Goal: Task Accomplishment & Management: Manage account settings

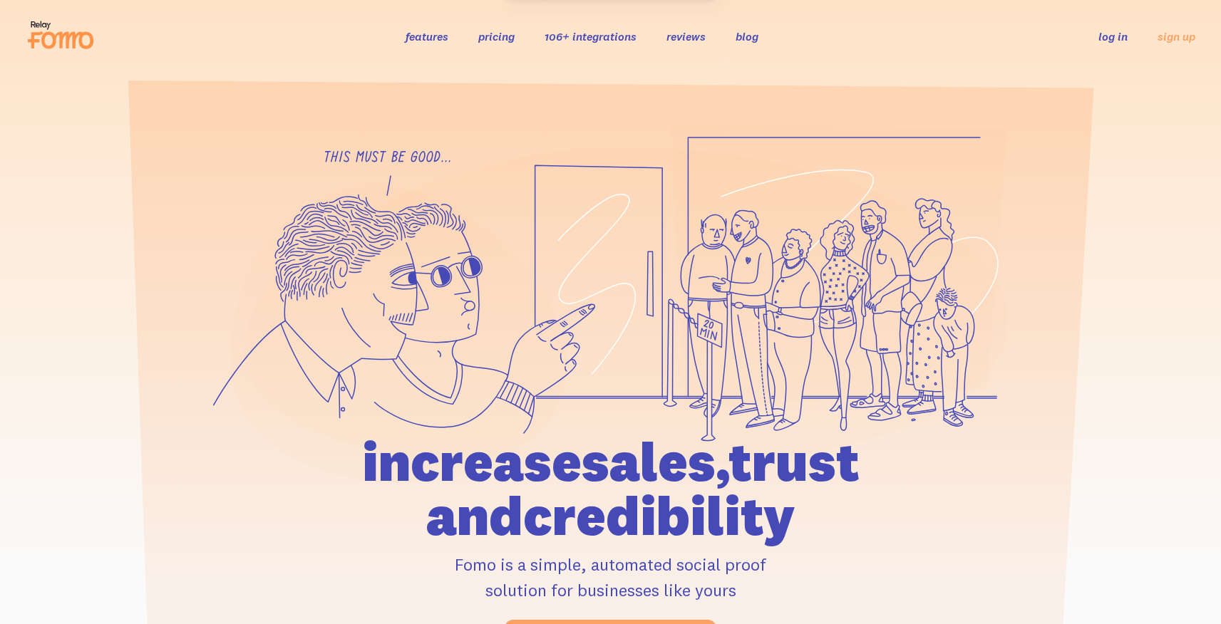
click at [1115, 43] on link "log in" at bounding box center [1112, 36] width 29 height 14
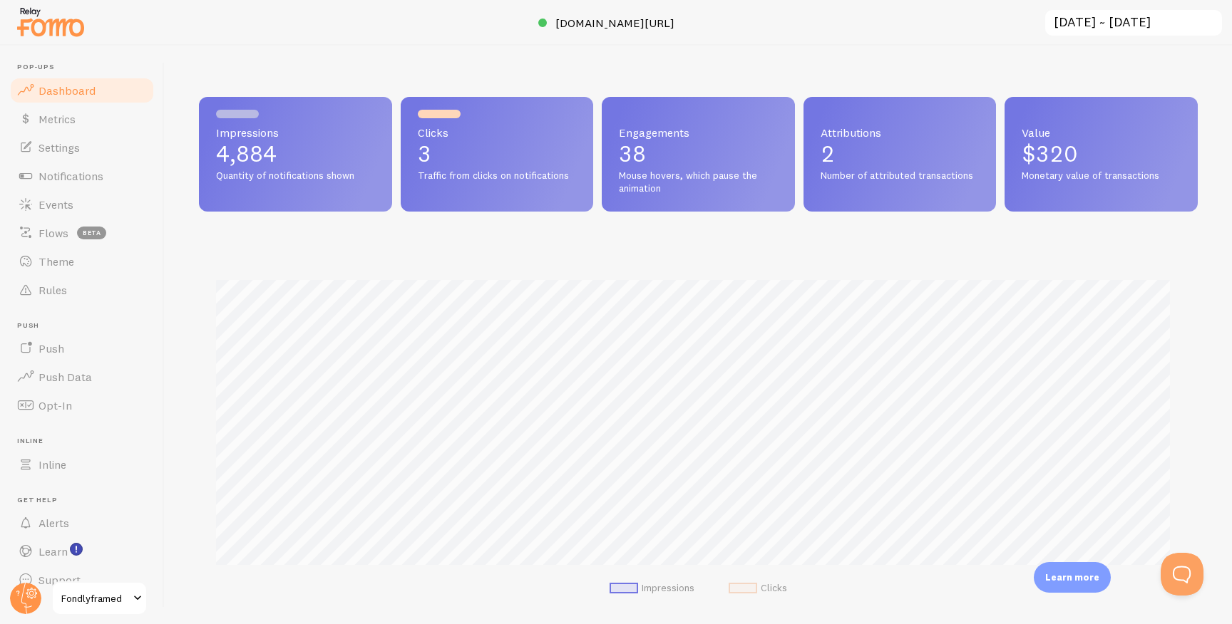
scroll to position [374, 988]
click at [78, 193] on link "Events" at bounding box center [82, 204] width 147 height 29
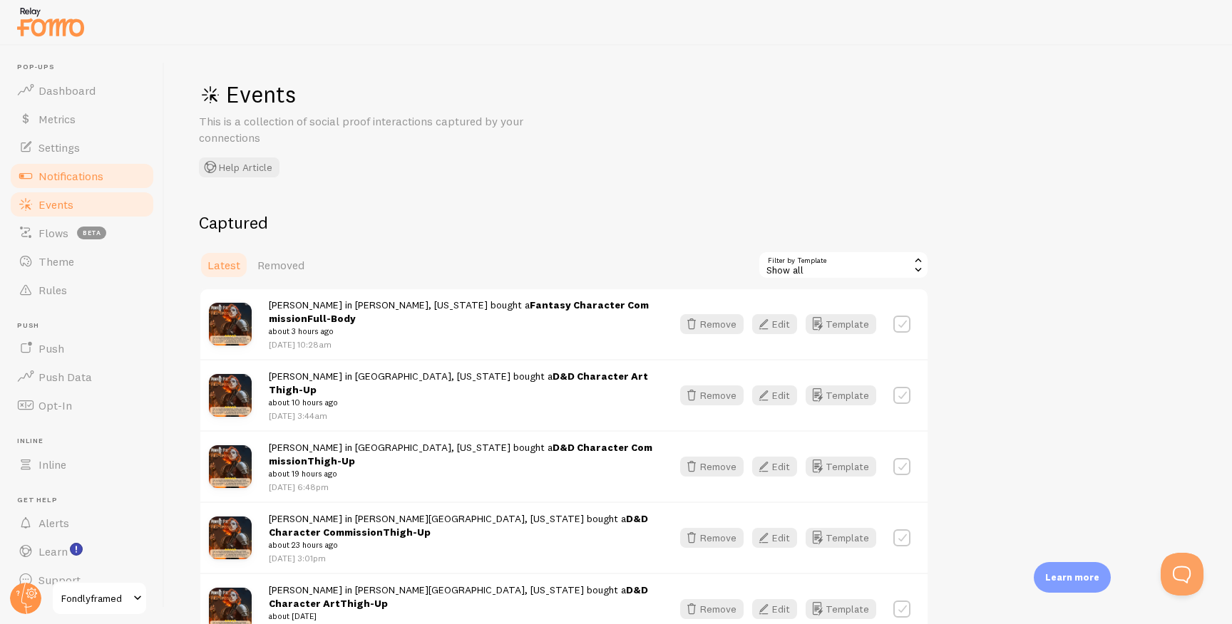
click at [78, 175] on span "Notifications" at bounding box center [70, 176] width 65 height 14
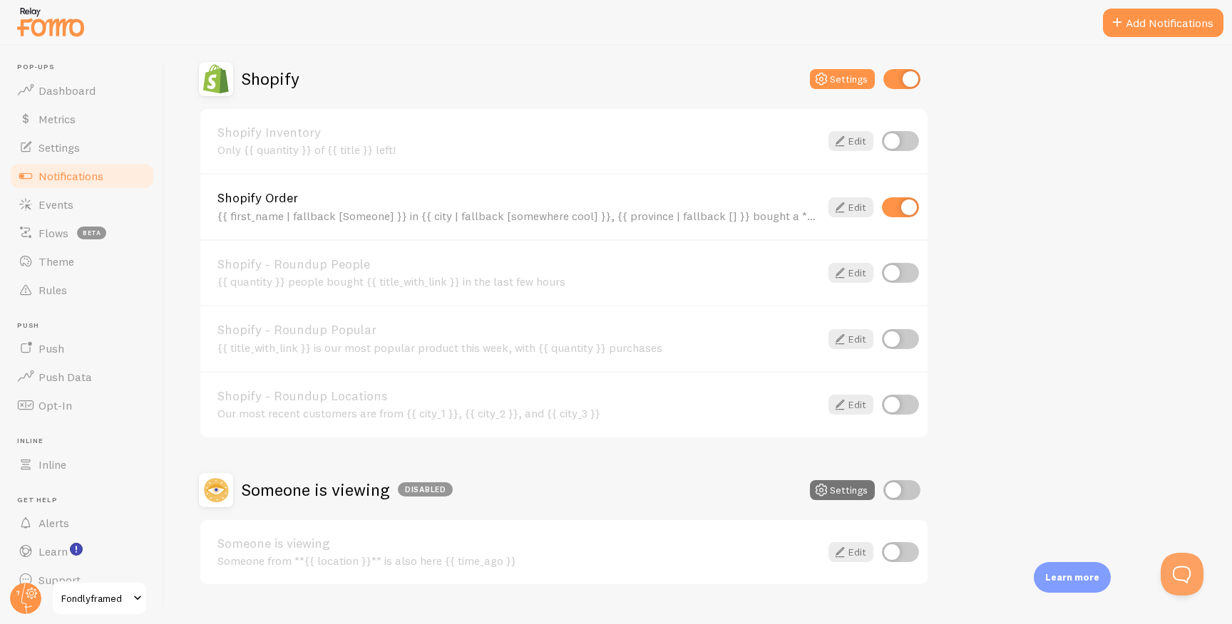
scroll to position [524, 0]
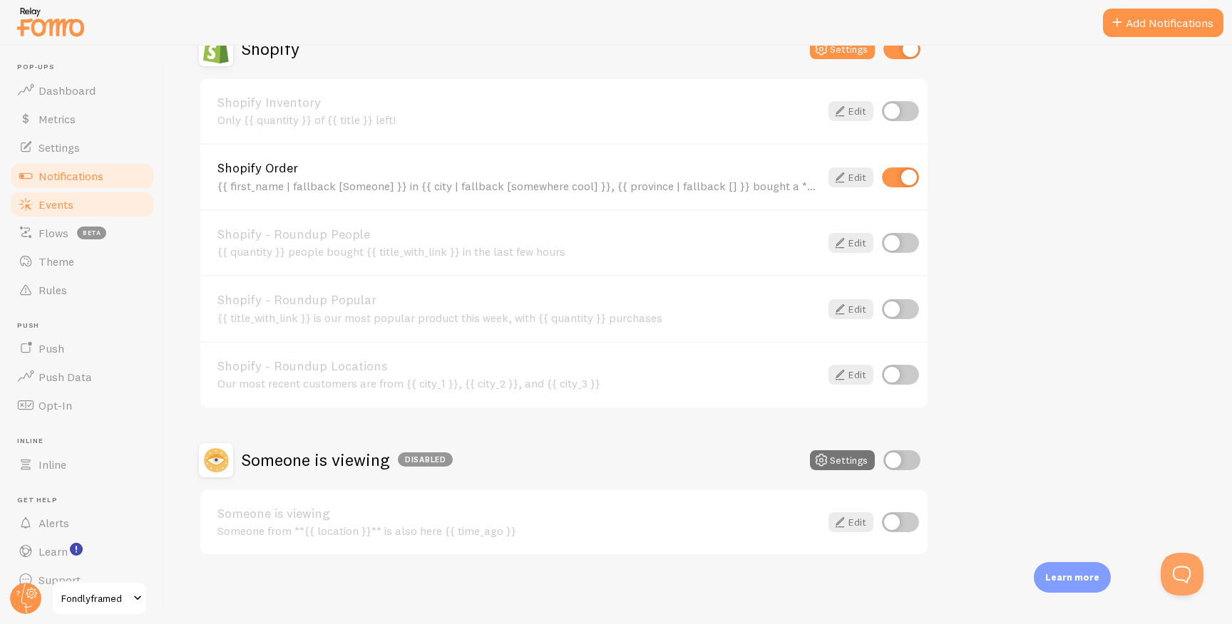
click at [88, 194] on link "Events" at bounding box center [82, 204] width 147 height 29
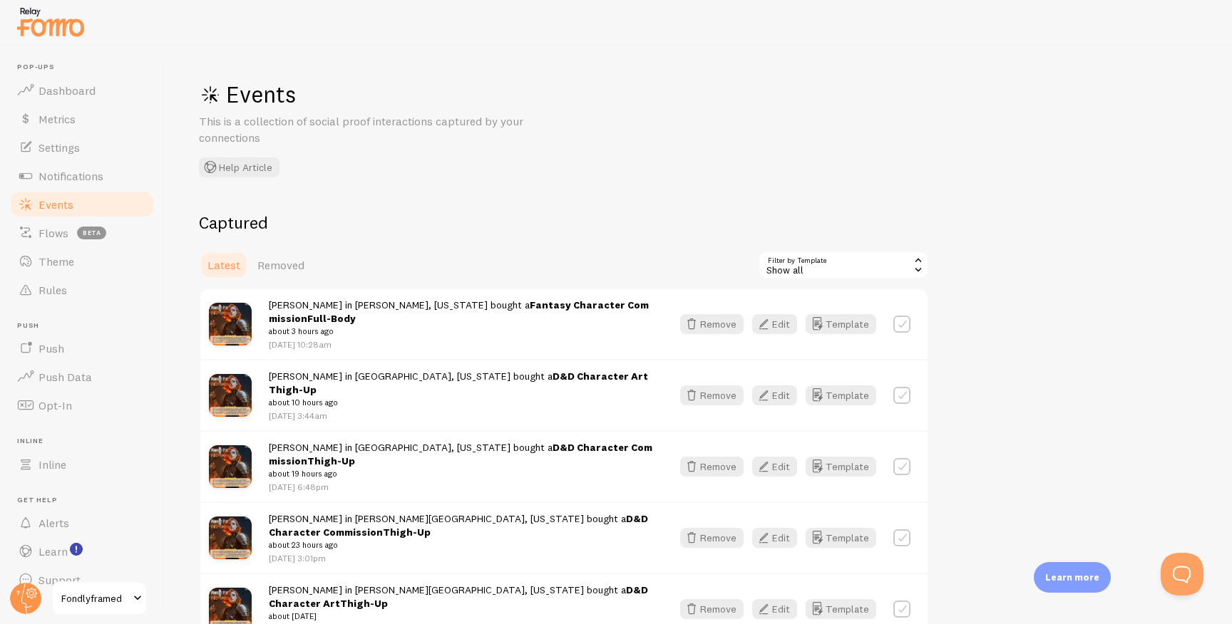
scroll to position [3, 0]
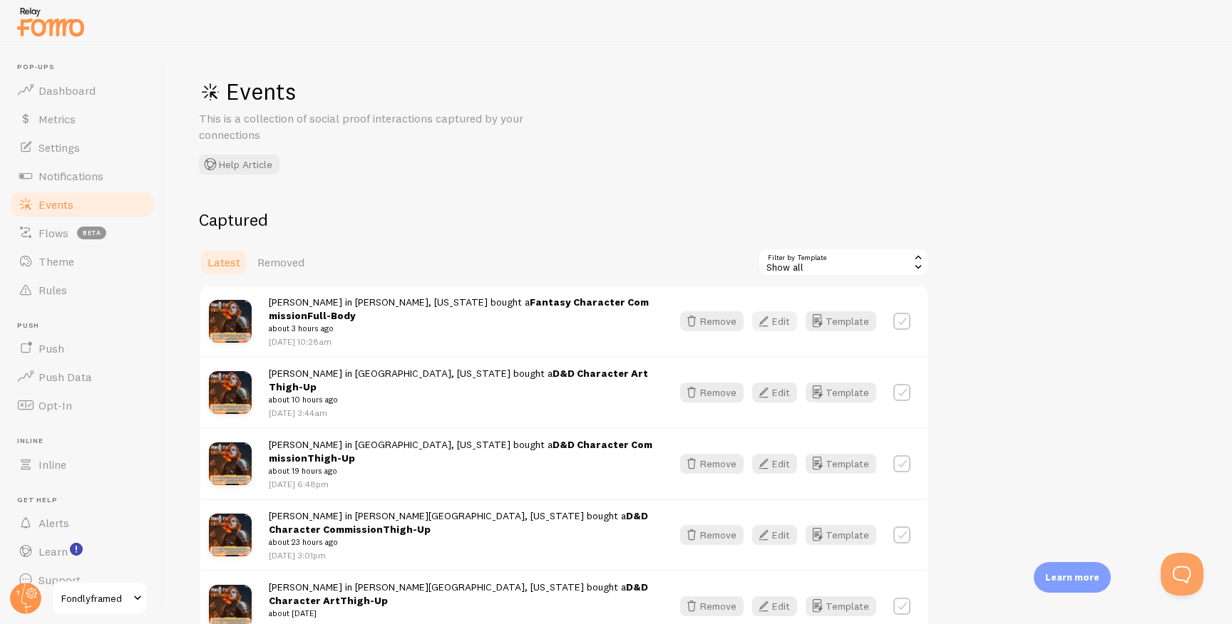
click at [776, 311] on button "Edit" at bounding box center [774, 321] width 45 height 20
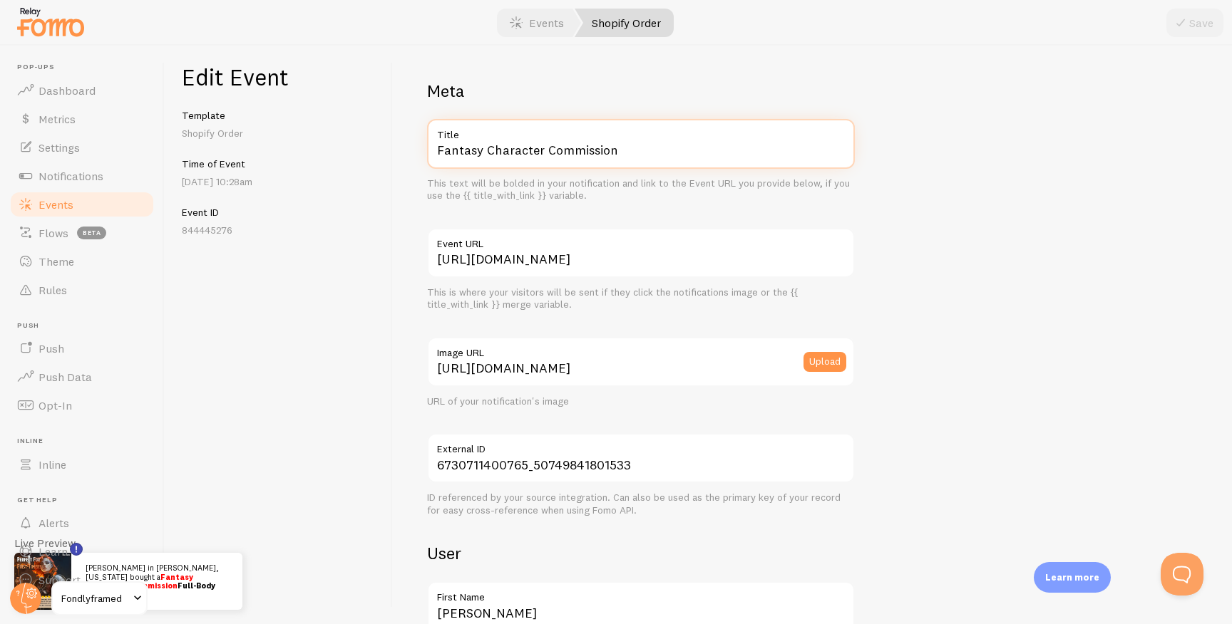
drag, startPoint x: 484, startPoint y: 158, endPoint x: 429, endPoint y: 158, distance: 54.9
click at [423, 158] on div "Meta Fantasy Character Commission Title This text will be bolded in your notifi…" at bounding box center [812, 335] width 839 height 579
drag, startPoint x: 473, startPoint y: 150, endPoint x: 324, endPoint y: 146, distance: 148.3
click at [326, 144] on div "Edit Event Template Shopify Order Time of Event Sep 19th @ 10:28am Event ID 844…" at bounding box center [698, 335] width 1067 height 579
drag, startPoint x: 525, startPoint y: 145, endPoint x: 634, endPoint y: 165, distance: 111.0
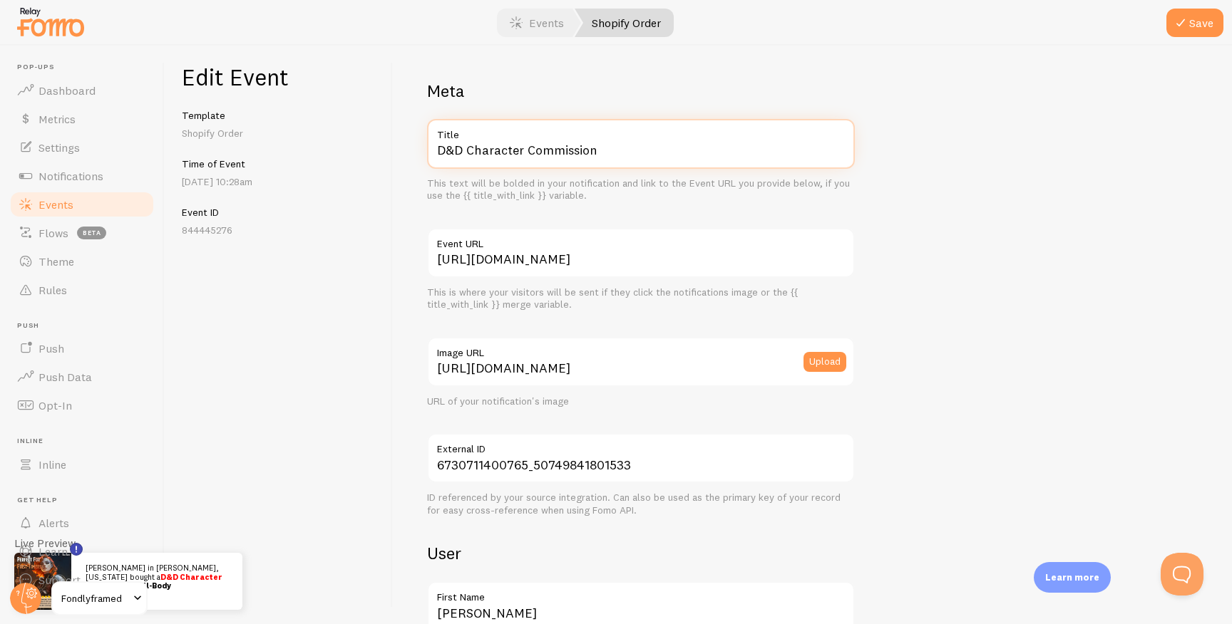
click at [634, 165] on input "D&D Character Commission" at bounding box center [641, 144] width 428 height 50
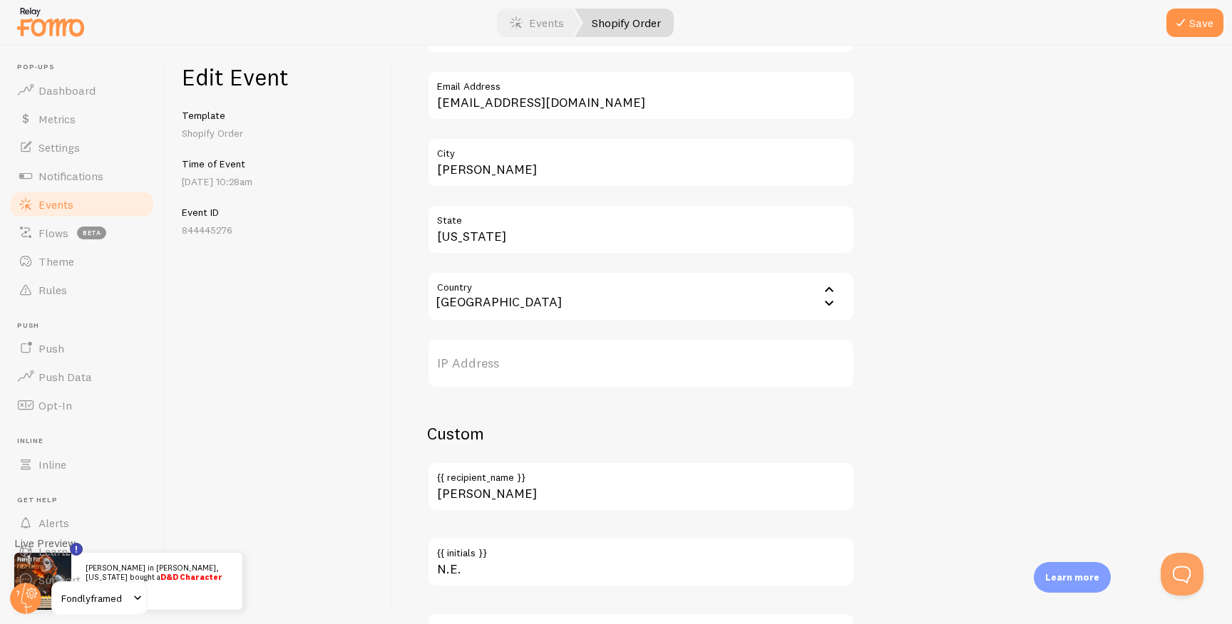
scroll to position [579, 0]
type input "D&D Character Art"
click at [1210, 21] on button "Save" at bounding box center [1194, 23] width 57 height 29
click at [46, 213] on link "Events" at bounding box center [82, 204] width 147 height 29
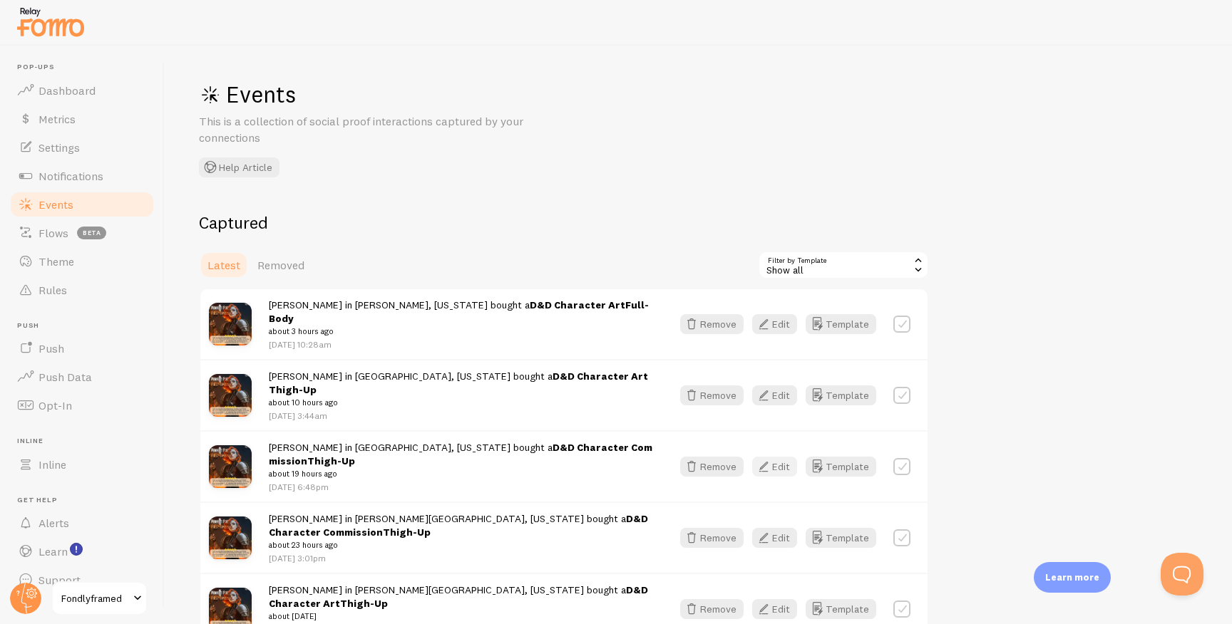
click at [773, 457] on button "Edit" at bounding box center [774, 467] width 45 height 20
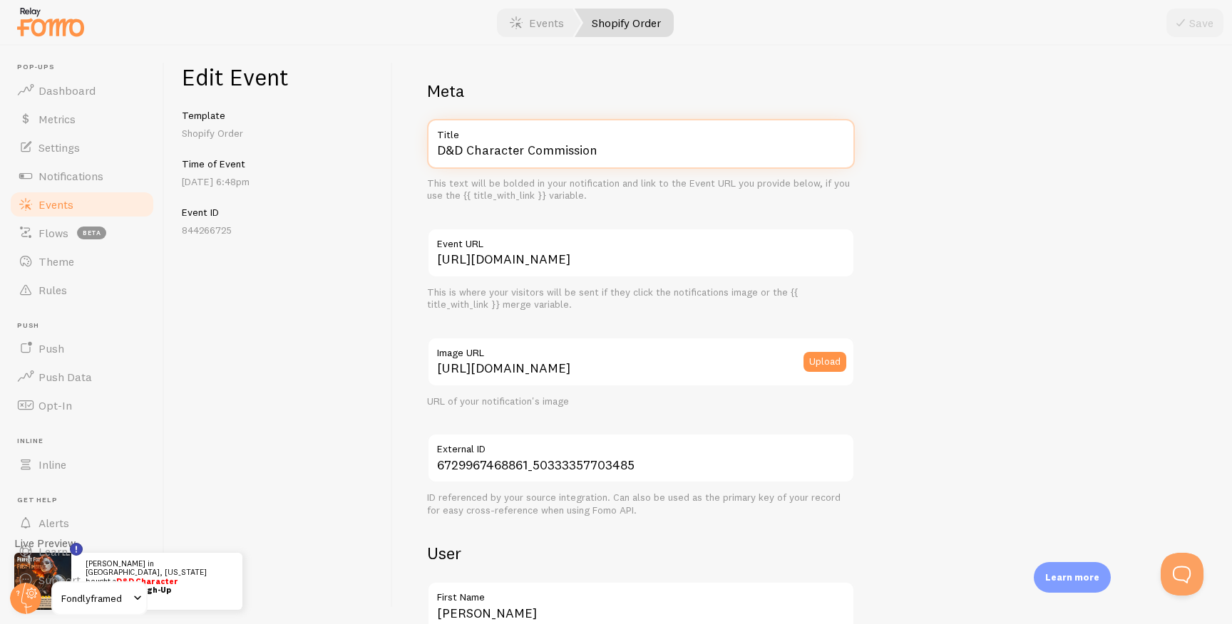
drag, startPoint x: 531, startPoint y: 155, endPoint x: 645, endPoint y: 160, distance: 114.1
click at [645, 160] on input "D&D Character Commission" at bounding box center [641, 144] width 428 height 50
type input "D&D Character Art"
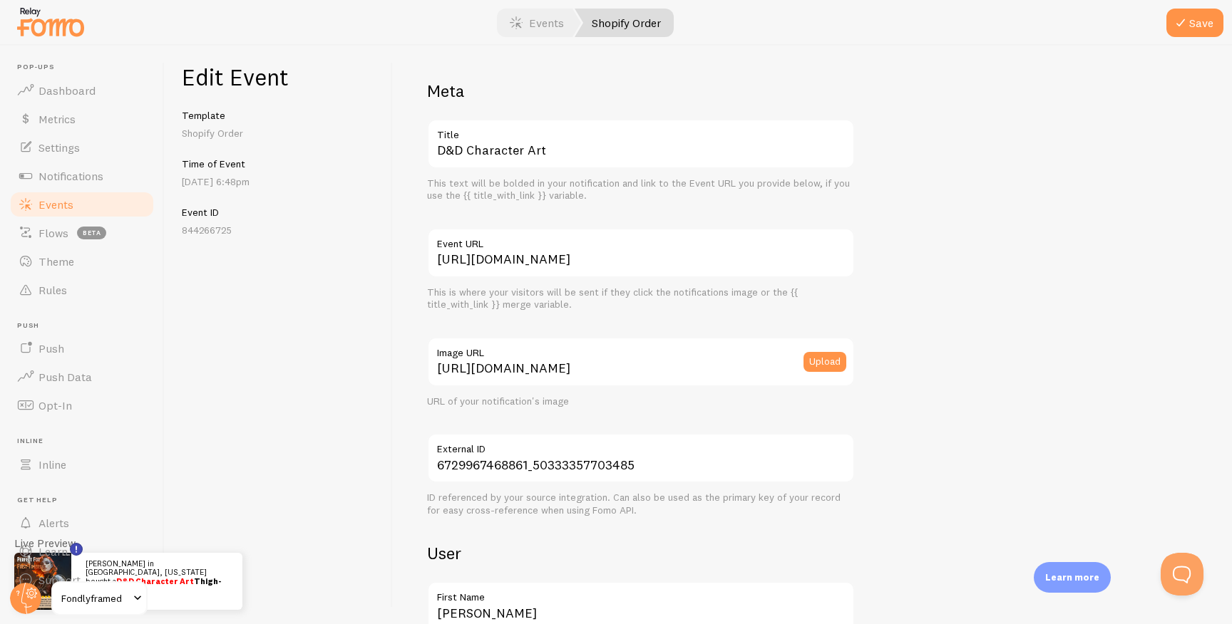
click at [1198, 5] on div at bounding box center [616, 23] width 1232 height 46
click at [1193, 19] on button "Save" at bounding box center [1194, 23] width 57 height 29
click at [23, 27] on img at bounding box center [50, 22] width 71 height 36
